Goal: Transaction & Acquisition: Download file/media

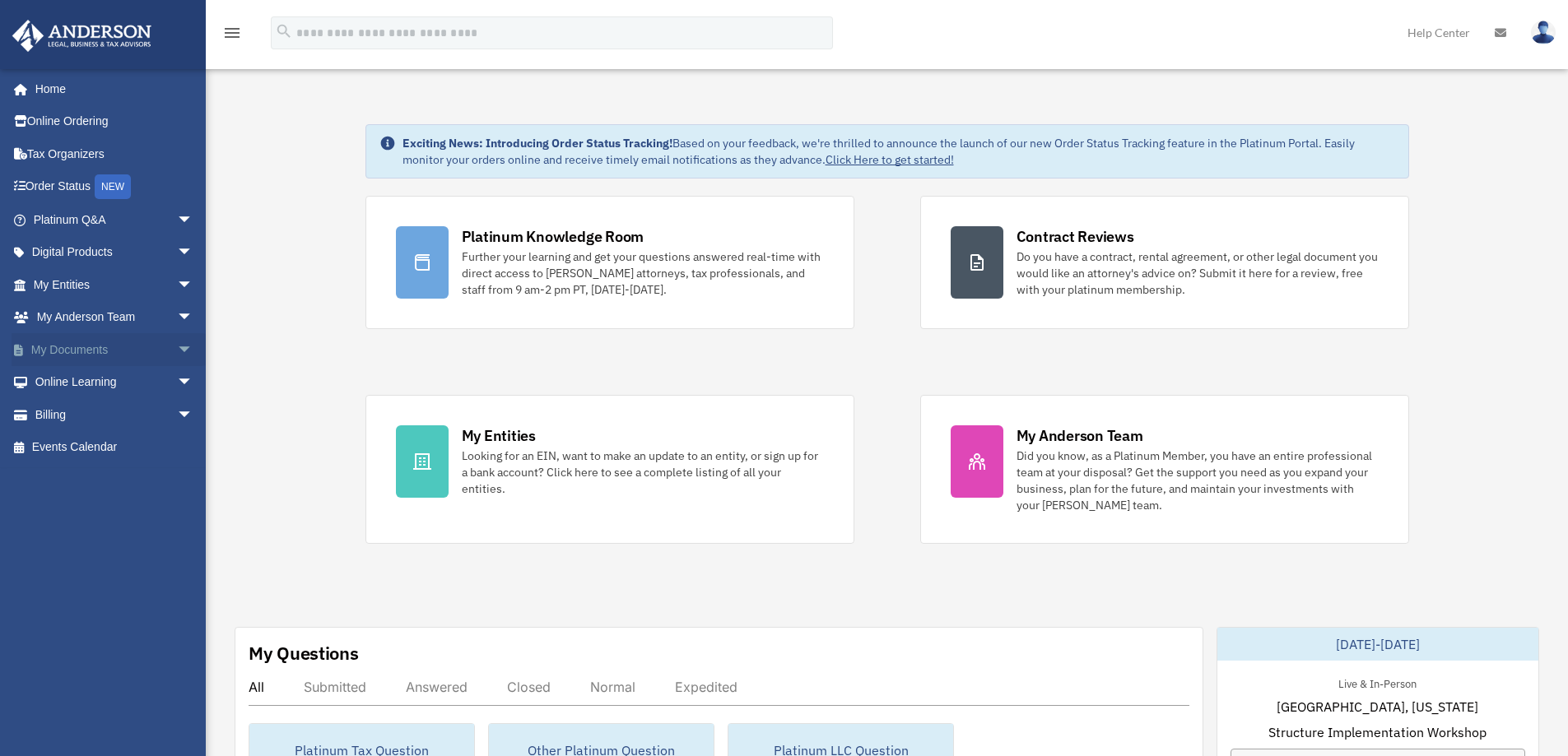
click at [177, 343] on span "arrow_drop_down" at bounding box center [193, 350] width 33 height 34
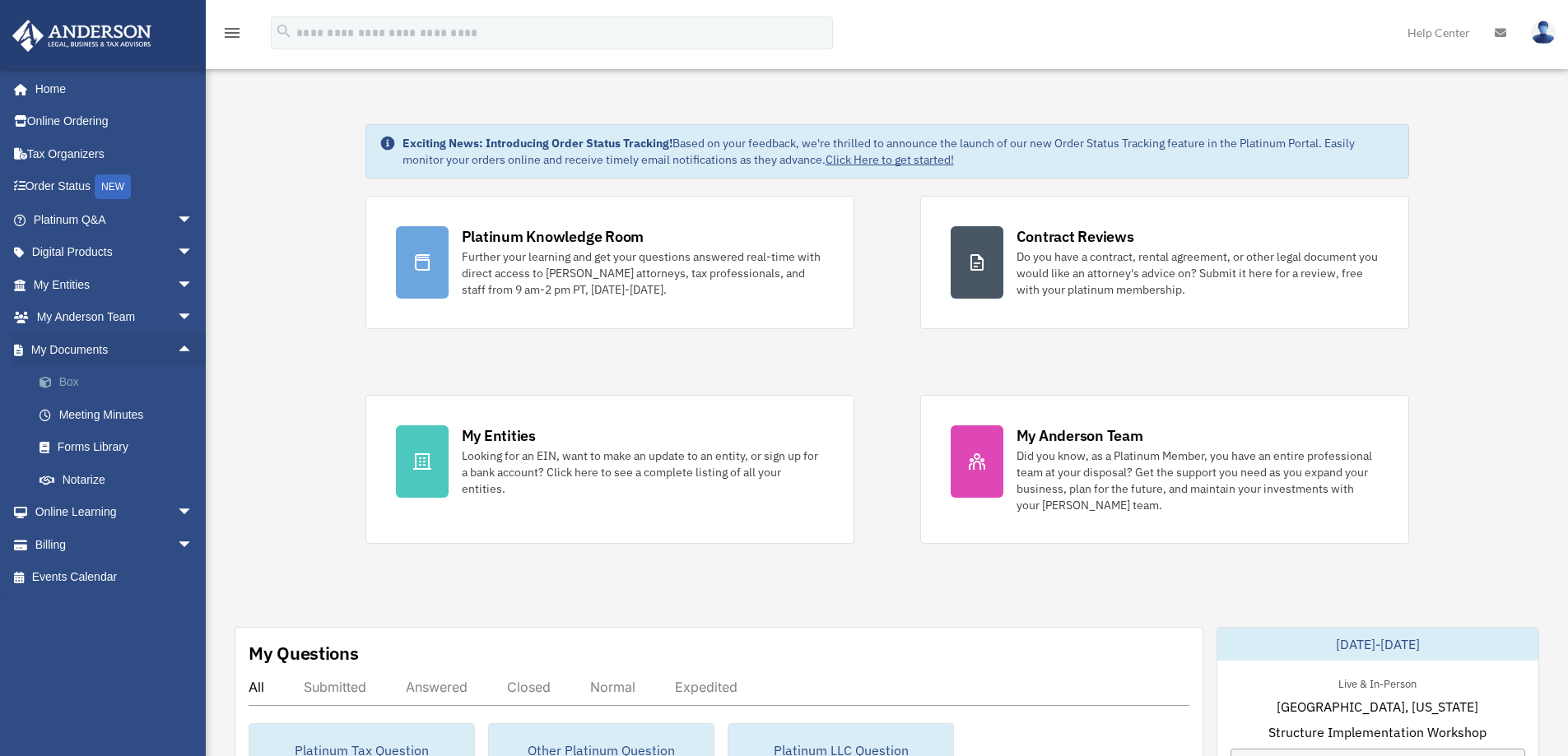
click at [95, 385] on link "Box" at bounding box center [120, 382] width 195 height 33
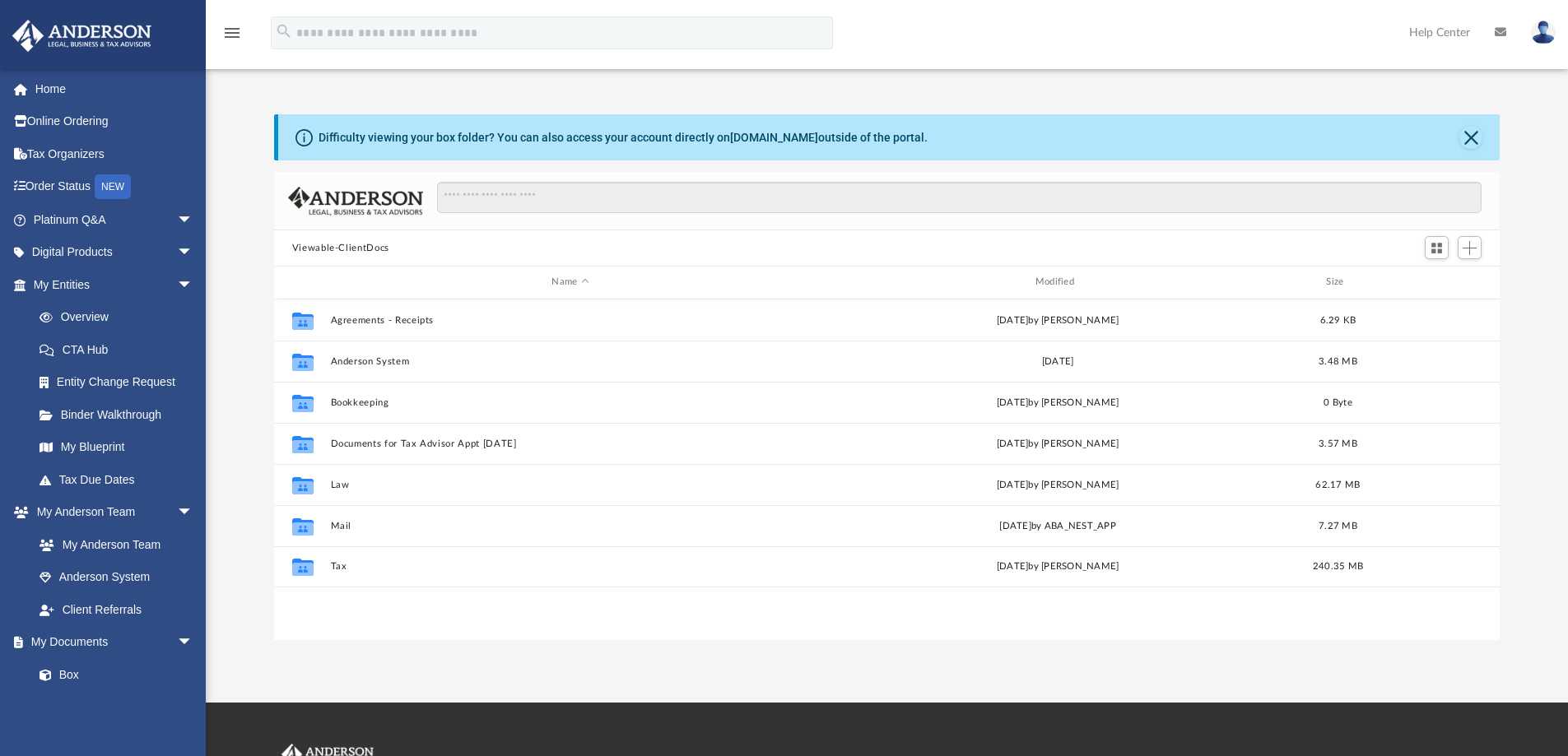
scroll to position [362, 1214]
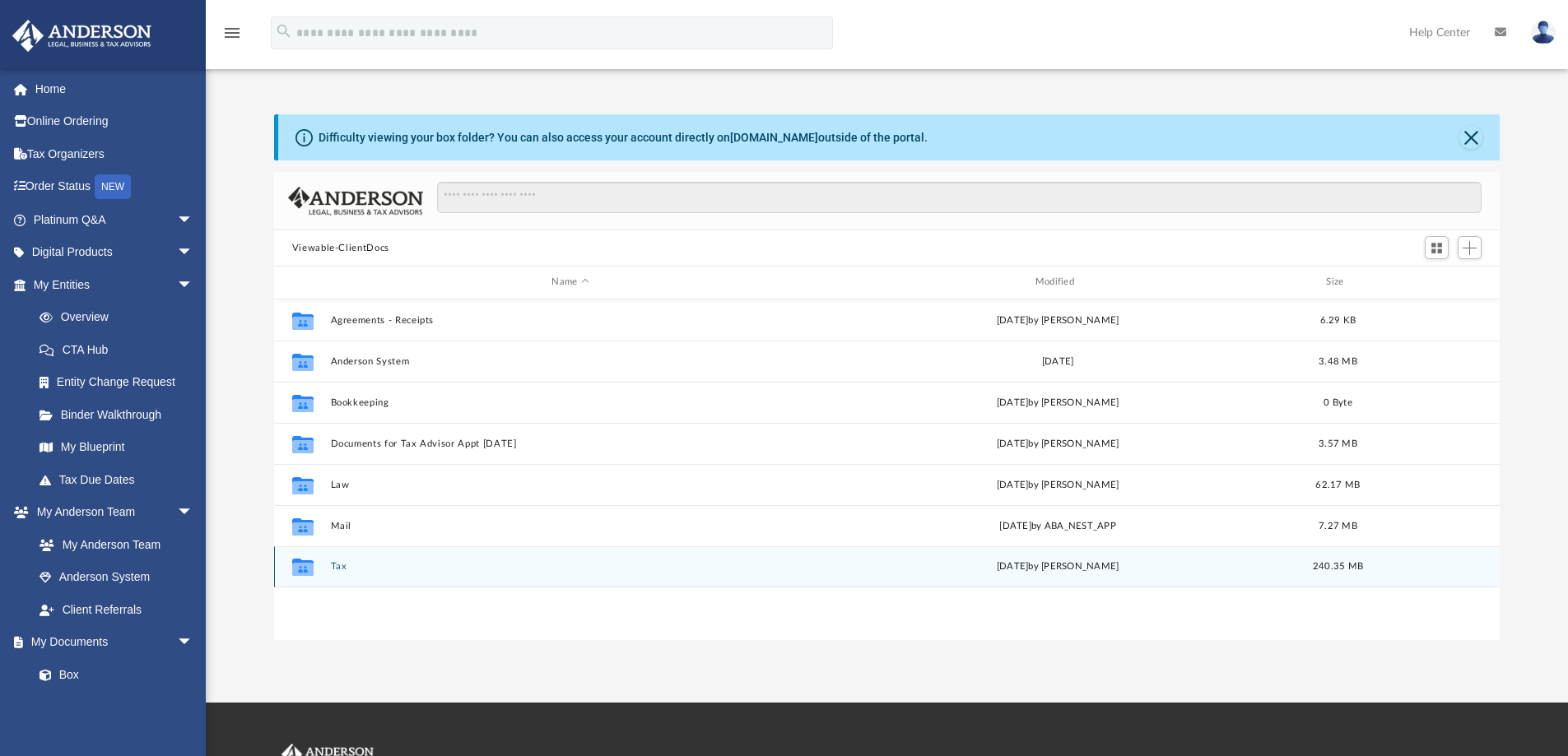
click at [345, 555] on div "Collaborated Folder Tax [DATE] by [PERSON_NAME] 240.35 MB" at bounding box center [887, 567] width 1227 height 41
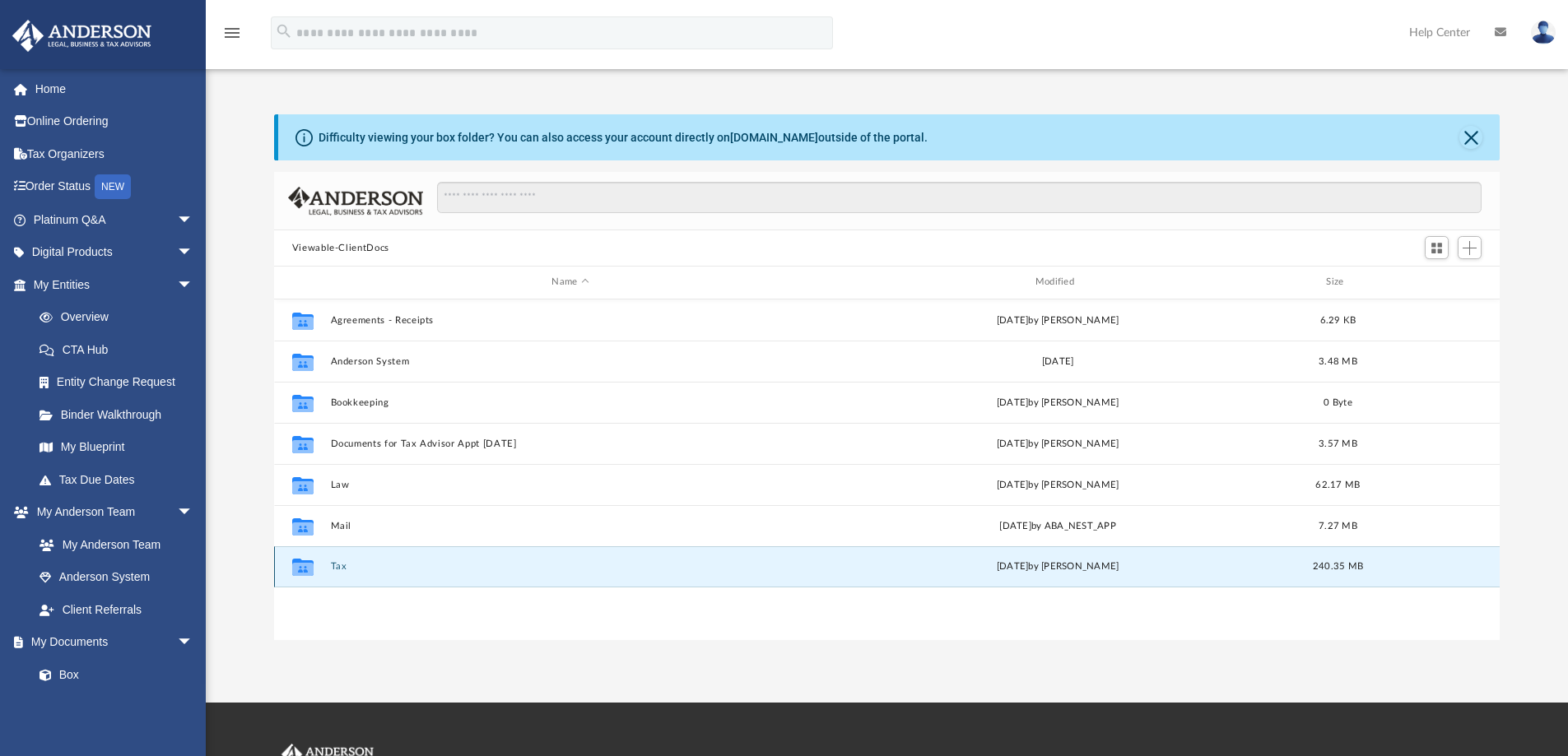
click at [321, 565] on div "Collaborated Folder" at bounding box center [303, 567] width 41 height 26
click at [340, 562] on button "Tax" at bounding box center [570, 566] width 479 height 10
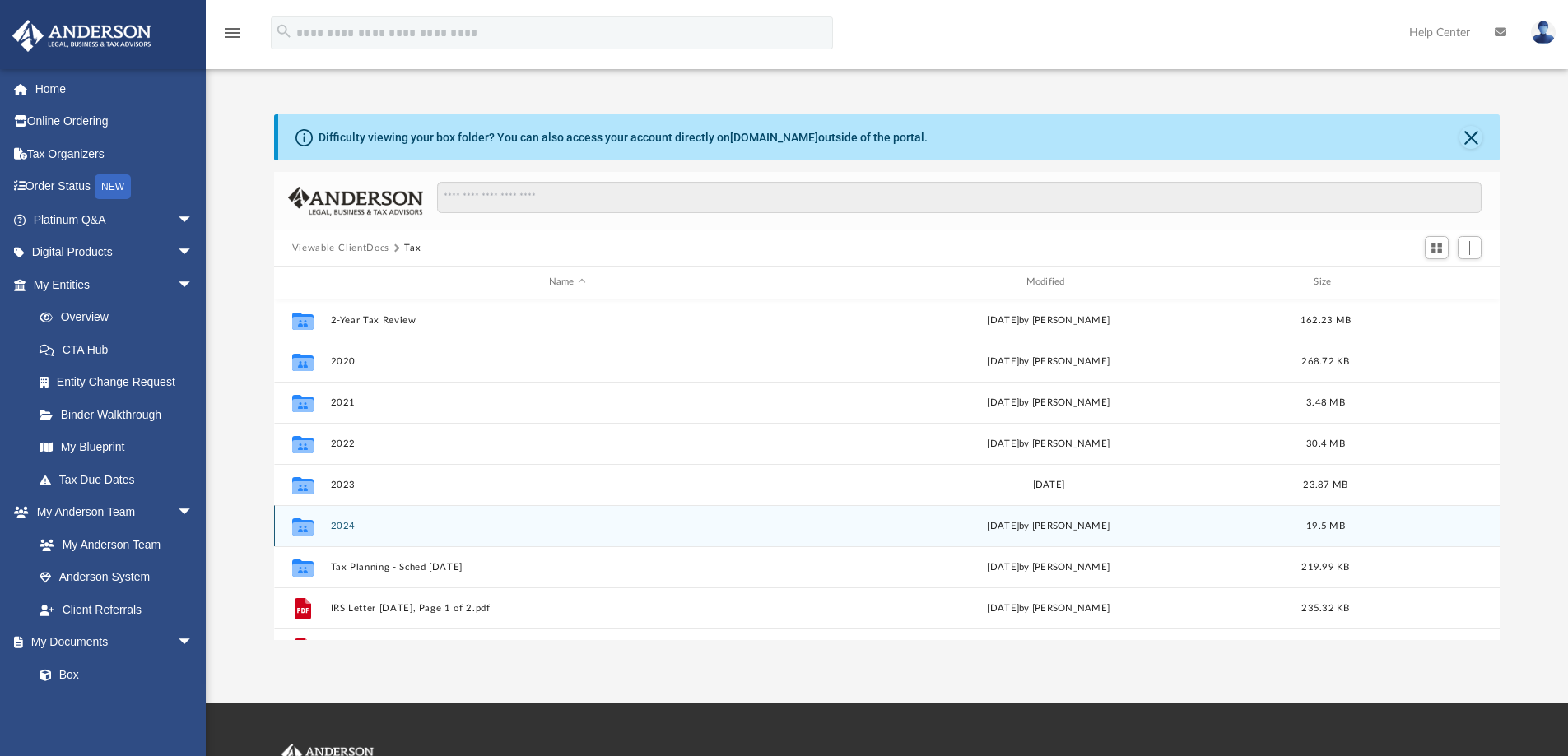
click at [341, 522] on button "2024" at bounding box center [567, 526] width 474 height 10
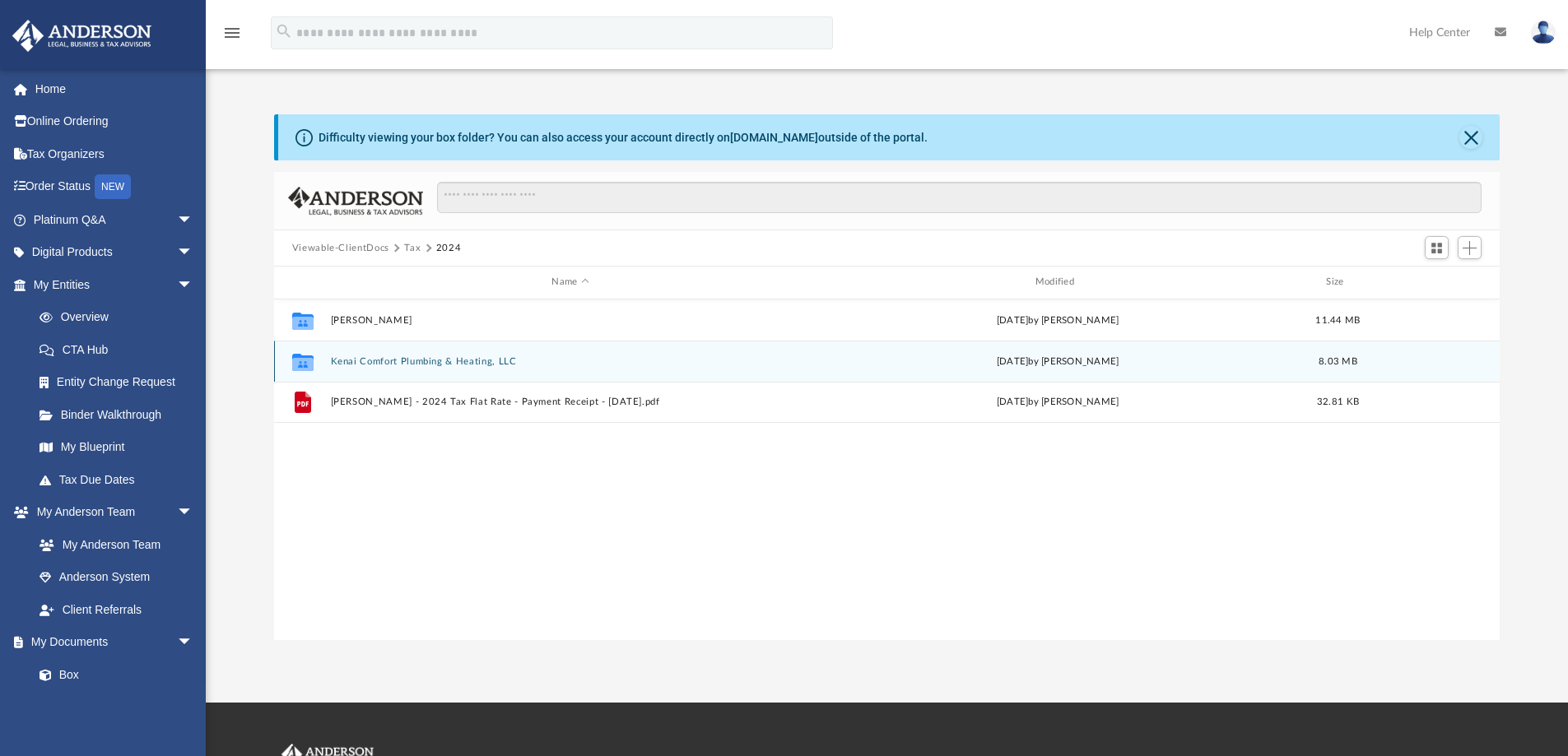
click at [447, 360] on button "Kenai Comfort Plumbing & Heating, LLC" at bounding box center [570, 361] width 479 height 10
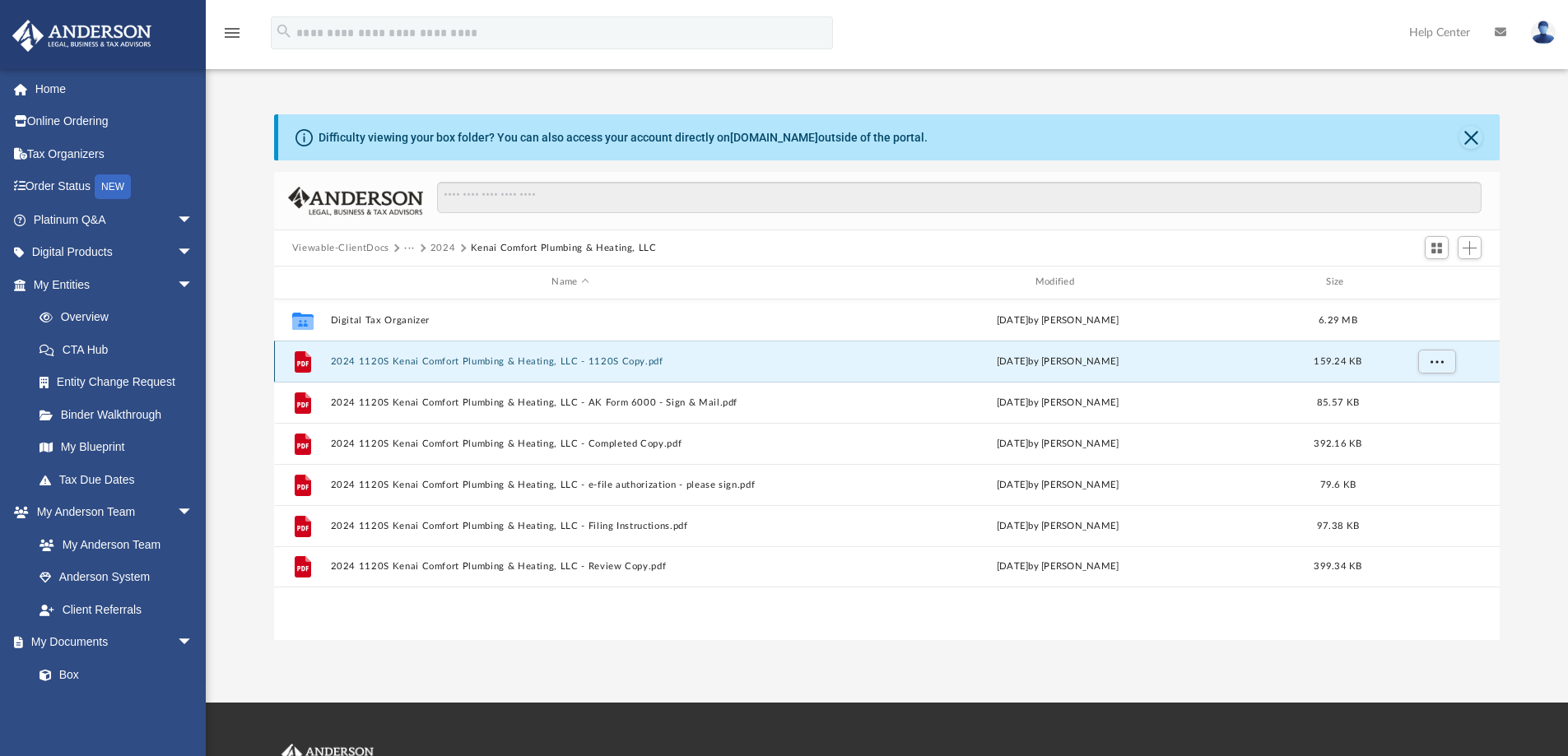
click at [535, 363] on button "2024 1120S Kenai Comfort Plumbing & Heating, LLC - 1120S Copy.pdf" at bounding box center [570, 361] width 479 height 10
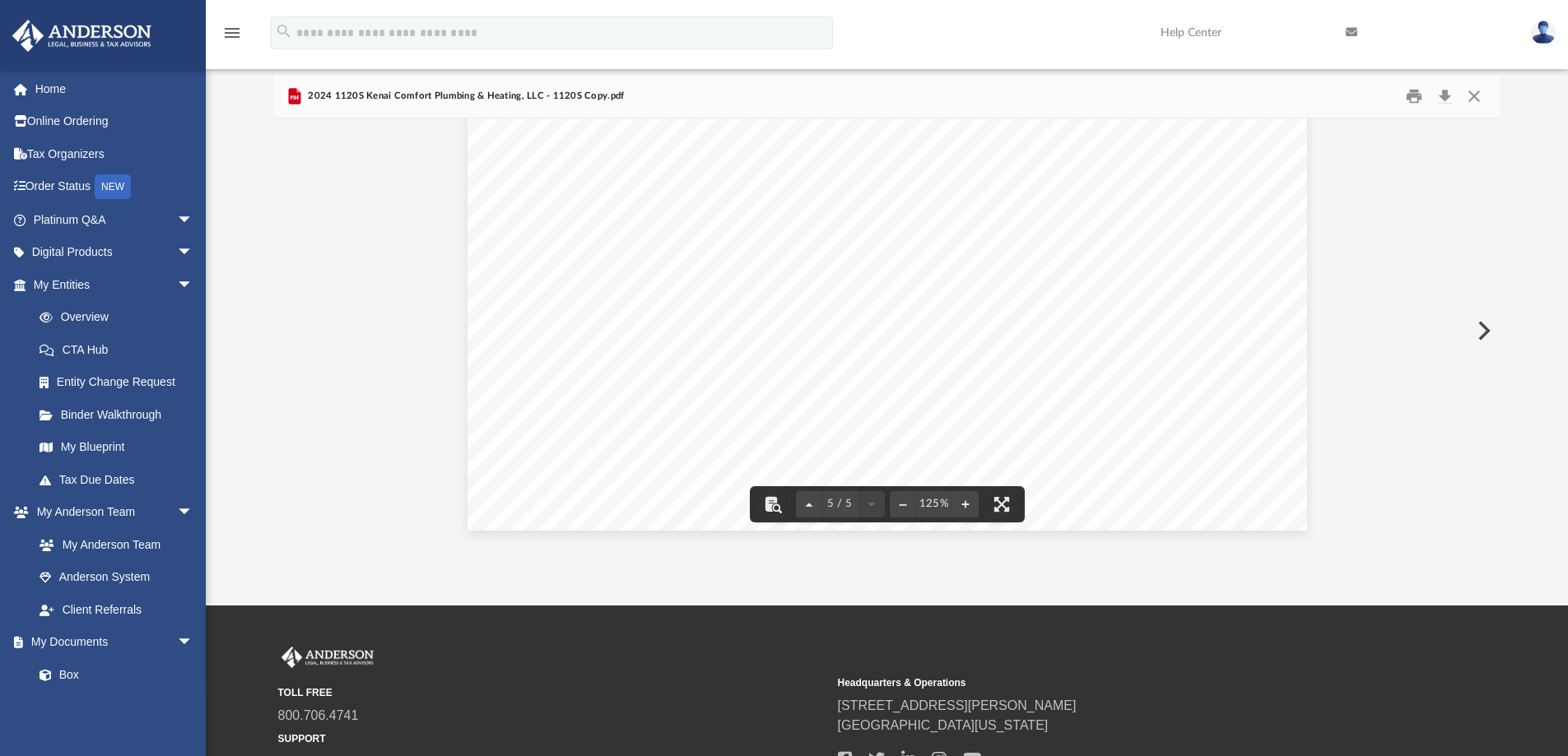
scroll to position [0, 0]
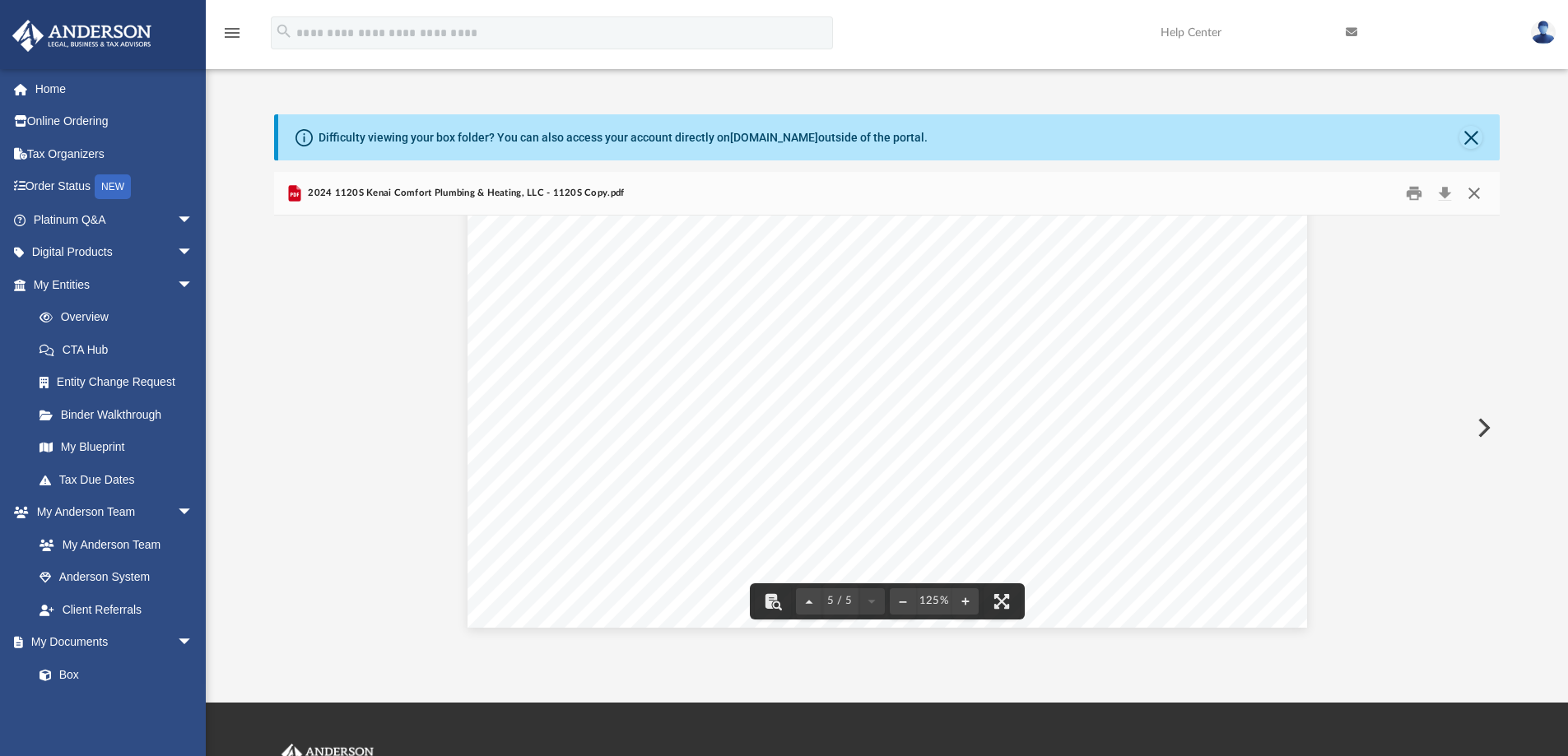
click at [1468, 192] on button "Close" at bounding box center [1475, 193] width 30 height 25
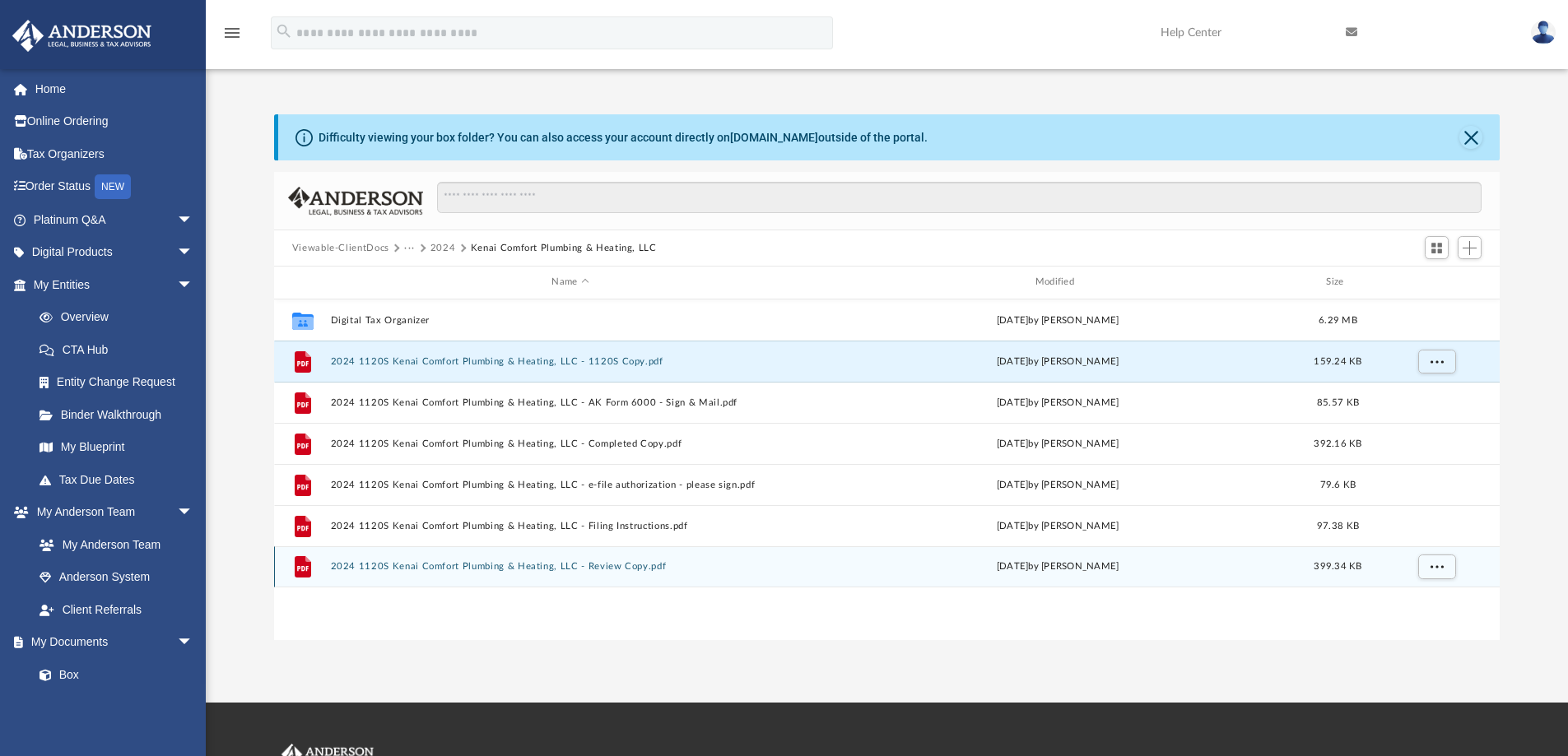
click at [369, 569] on button "2024 1120S Kenai Comfort Plumbing & Heating, LLC - Review Copy.pdf" at bounding box center [570, 566] width 479 height 10
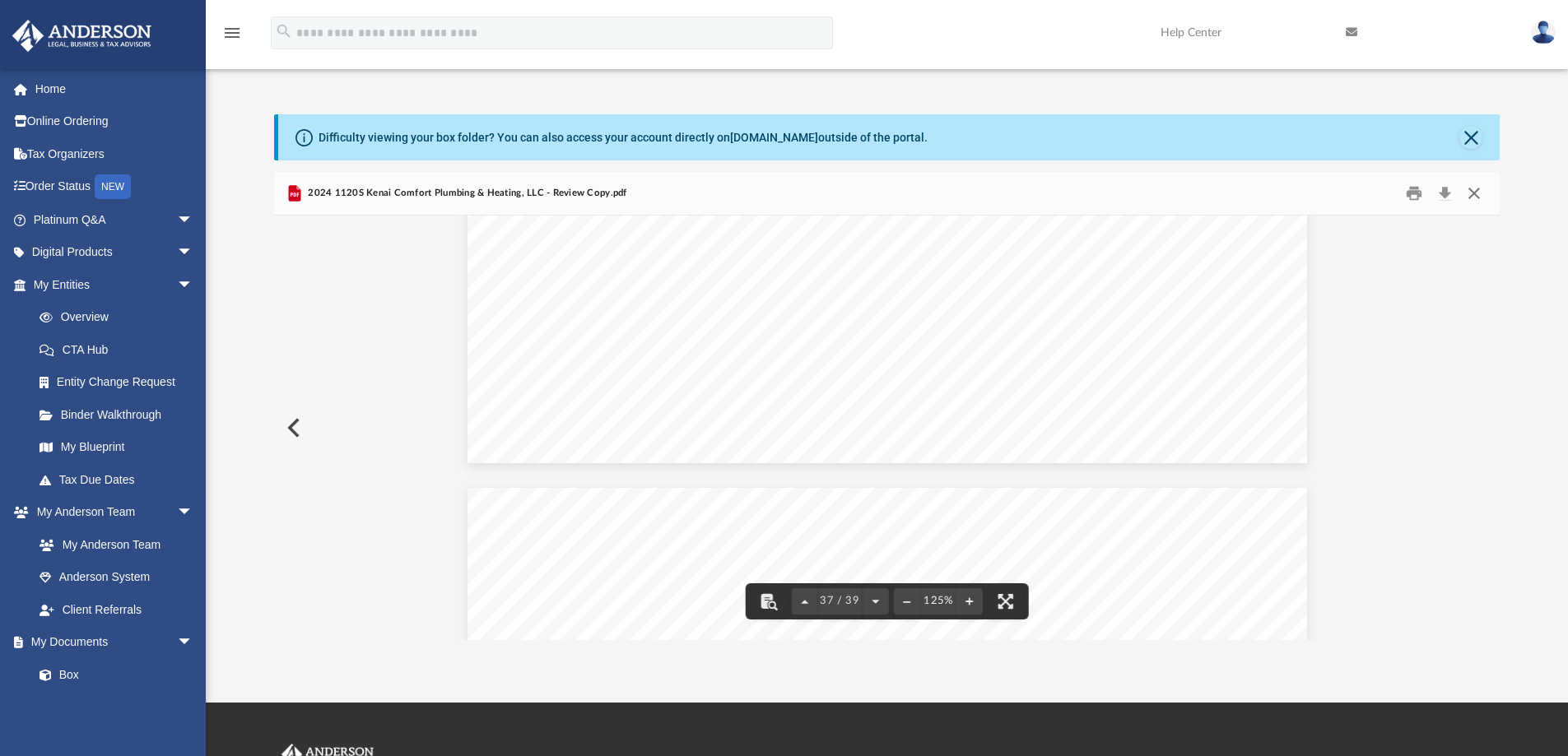
click at [1478, 199] on button "Close" at bounding box center [1475, 193] width 30 height 25
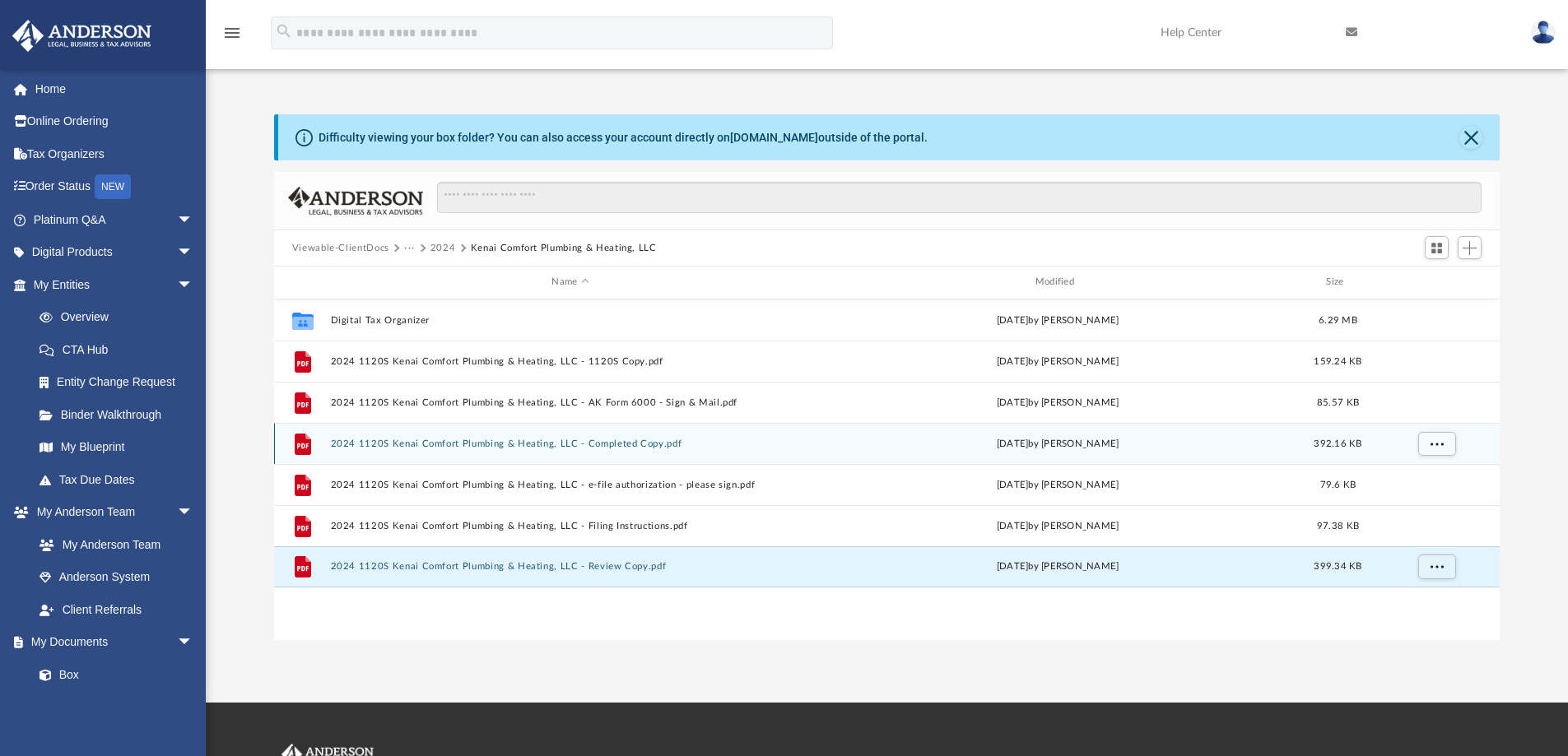
click at [502, 449] on button "2024 1120S Kenai Comfort Plumbing & Heating, LLC - Completed Copy.pdf" at bounding box center [570, 443] width 479 height 10
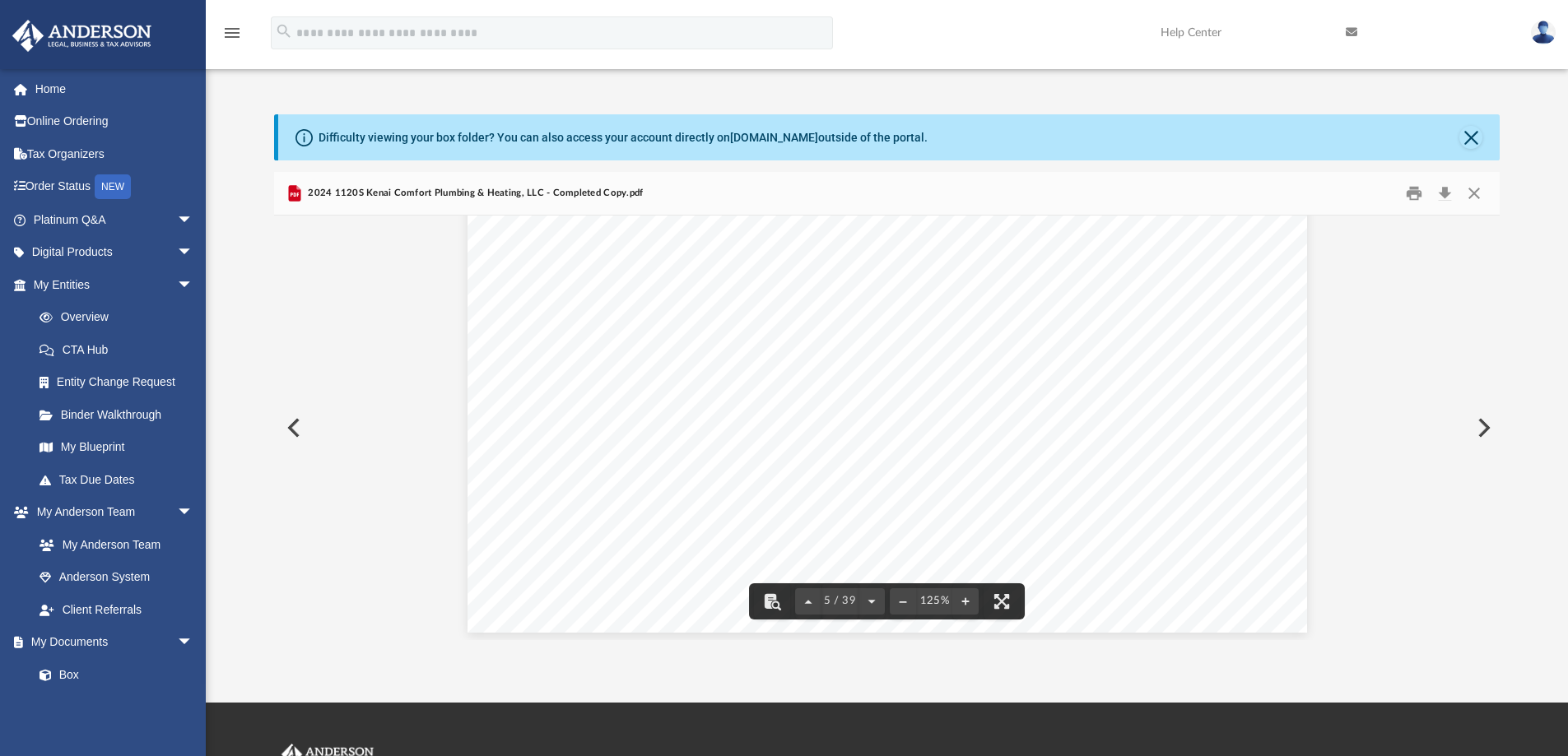
scroll to position [4524, 0]
click at [1445, 191] on button "Download" at bounding box center [1445, 193] width 30 height 25
